Goal: Information Seeking & Learning: Check status

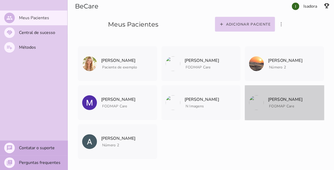
click at [168, 100] on p "[PERSON_NAME]" at bounding box center [285, 99] width 35 height 7
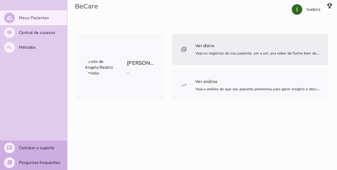
click at [168, 45] on mwc-list-item "Ver diário Veja os registros do seu paciente, um a um, pra saber de forma bem d…" at bounding box center [250, 50] width 156 height 32
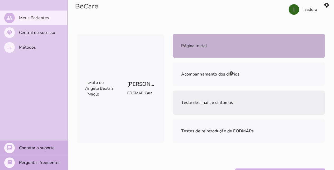
click at [168, 107] on mwc-list-item "Teste de sinais e sintomas" at bounding box center [248, 103] width 152 height 24
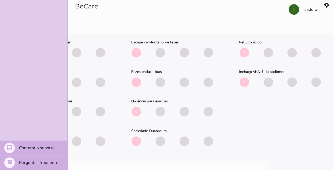
scroll to position [329, 0]
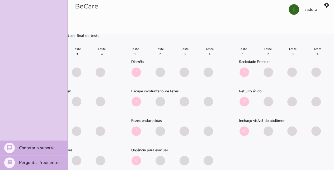
click at [168, 163] on div "Teste 1 Teste 2 Teste 3 Teste 4 Dor abdominal 5 Desconforto ou no abdômen 6 6 5…" at bounding box center [172, 120] width 298 height 153
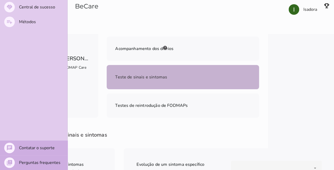
scroll to position [0, 0]
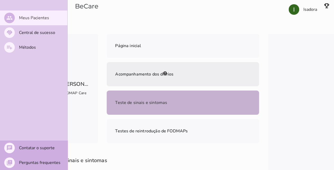
click at [124, 75] on span "Acompanhamento dos diários" at bounding box center [144, 74] width 58 height 6
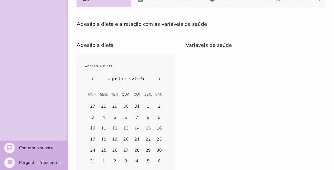
scroll to position [168, 0]
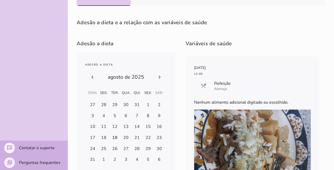
click at [91, 78] on icon at bounding box center [92, 77] width 6 height 6
click at [160, 79] on icon at bounding box center [159, 77] width 6 height 6
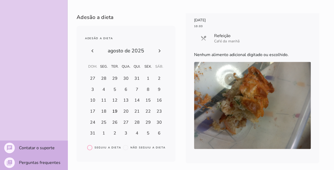
scroll to position [1002, 0]
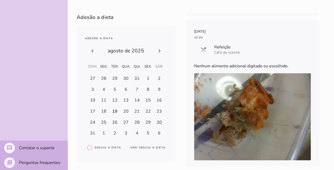
click at [168, 84] on img at bounding box center [252, 117] width 117 height 88
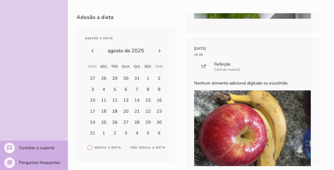
scroll to position [2531, 0]
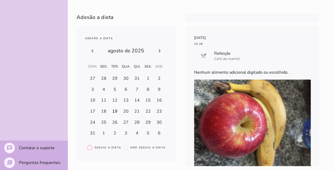
drag, startPoint x: 217, startPoint y: 76, endPoint x: 297, endPoint y: 73, distance: 80.5
click at [168, 73] on div "[DATE] 10:28 local_dining Refeição Café da manhã Nenhum alimento adicional digi…" at bounding box center [251, 103] width 133 height 155
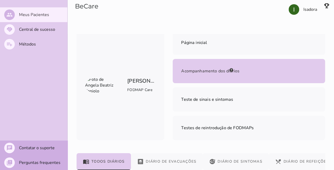
scroll to position [0, 0]
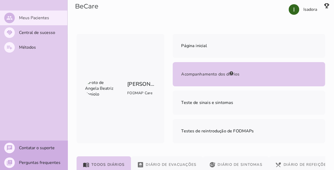
click at [0, 0] on slot "Meus Pacientes" at bounding box center [0, 0] width 0 height 0
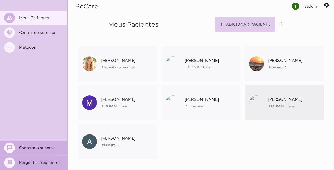
click at [168, 102] on span "FODMAP Care" at bounding box center [285, 105] width 35 height 7
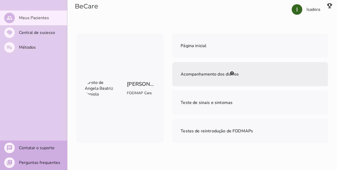
click at [168, 84] on mwc-list-item "Acompanhamento dos diários" at bounding box center [250, 74] width 156 height 24
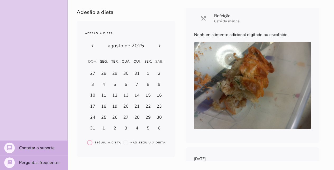
scroll to position [1002, 0]
